Goal: Ask a question

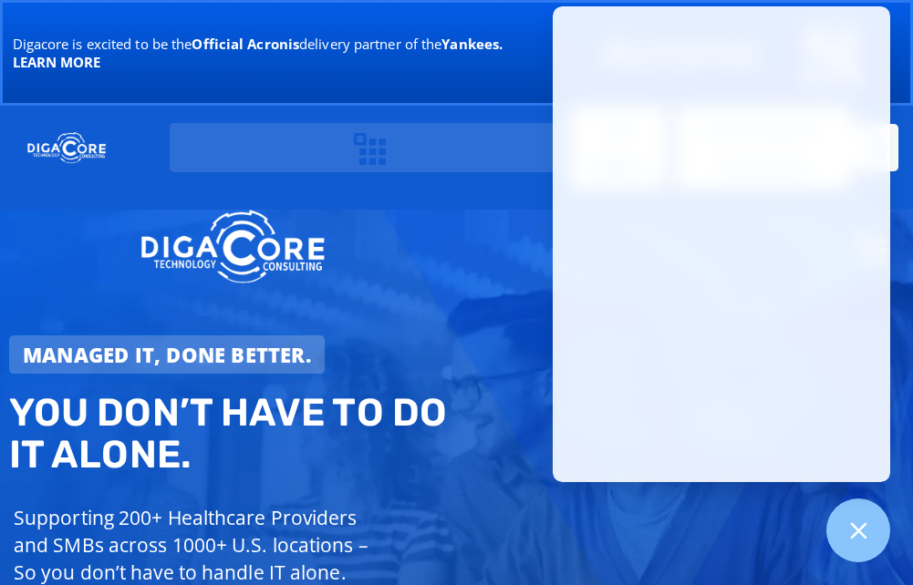
click at [389, 231] on div at bounding box center [233, 247] width 430 height 79
click at [868, 551] on div at bounding box center [858, 531] width 67 height 67
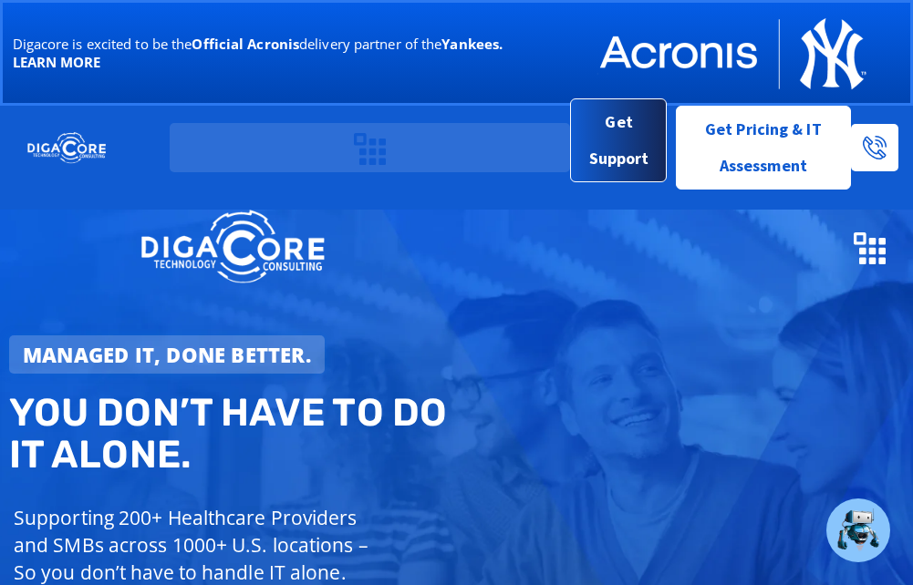
click at [624, 155] on span "Get Support" at bounding box center [618, 140] width 66 height 73
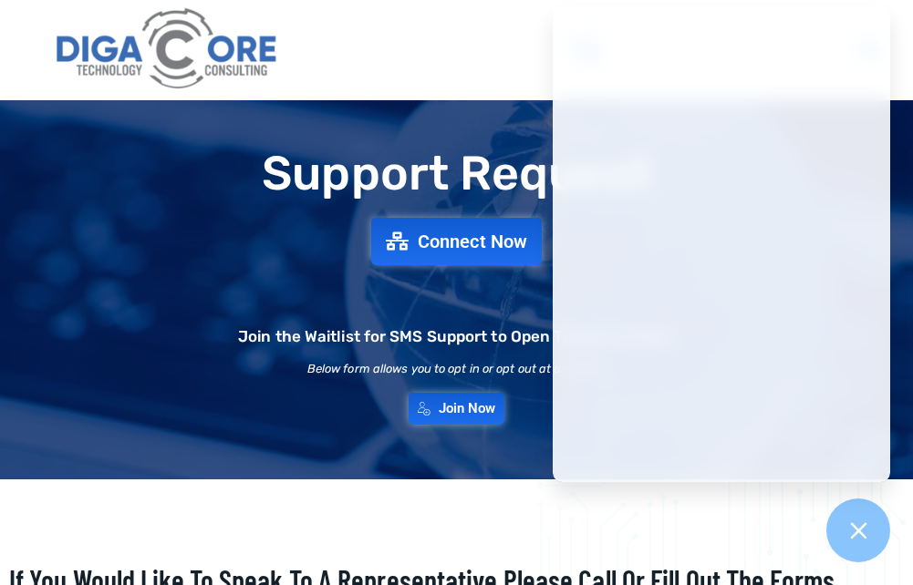
scroll to position [91, 0]
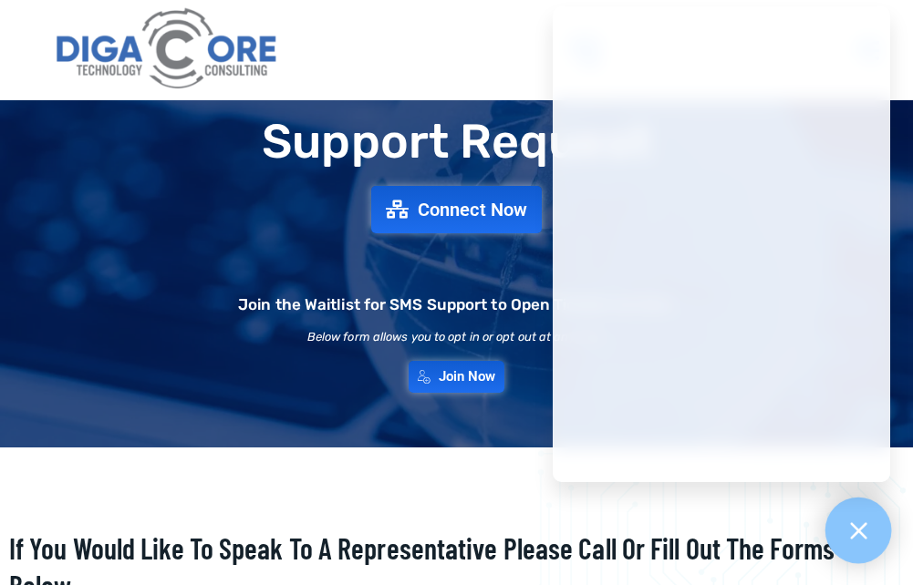
click at [878, 522] on div at bounding box center [858, 531] width 67 height 67
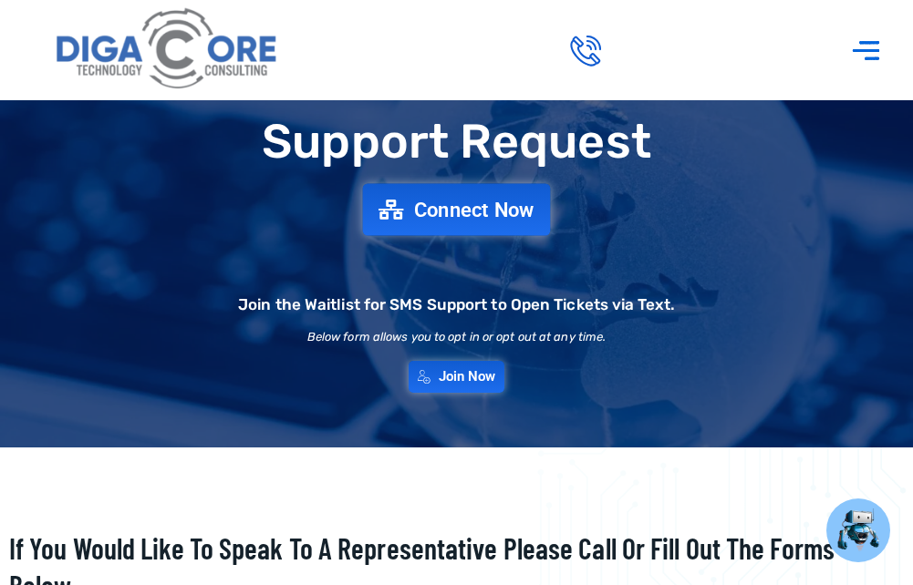
click at [478, 216] on span "Connect Now" at bounding box center [474, 210] width 120 height 20
